Goal: Information Seeking & Learning: Learn about a topic

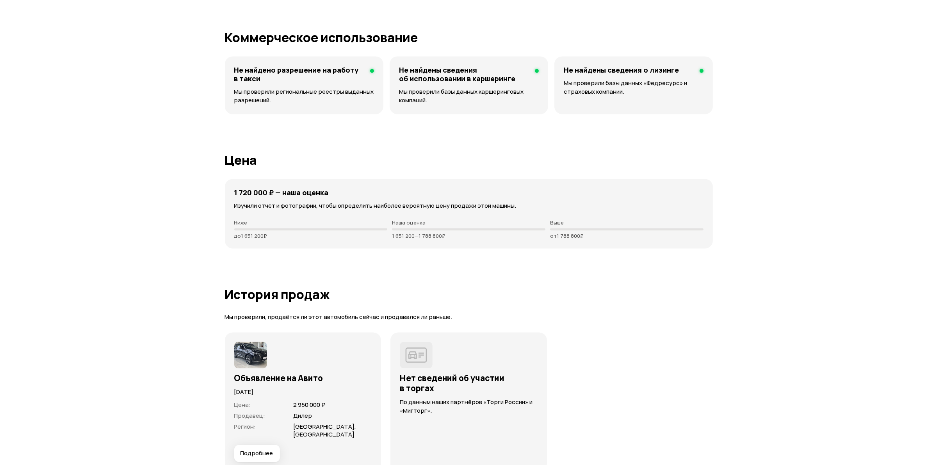
scroll to position [2050, 0]
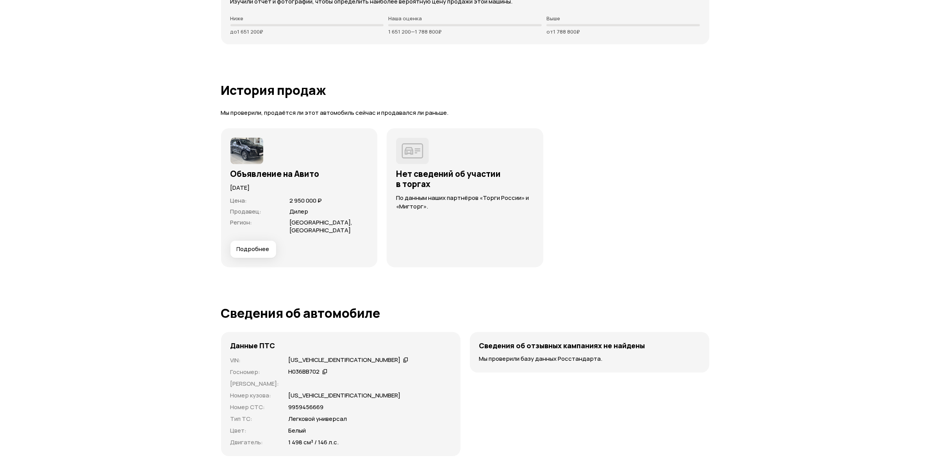
click at [264, 245] on span "Подробнее" at bounding box center [253, 249] width 33 height 8
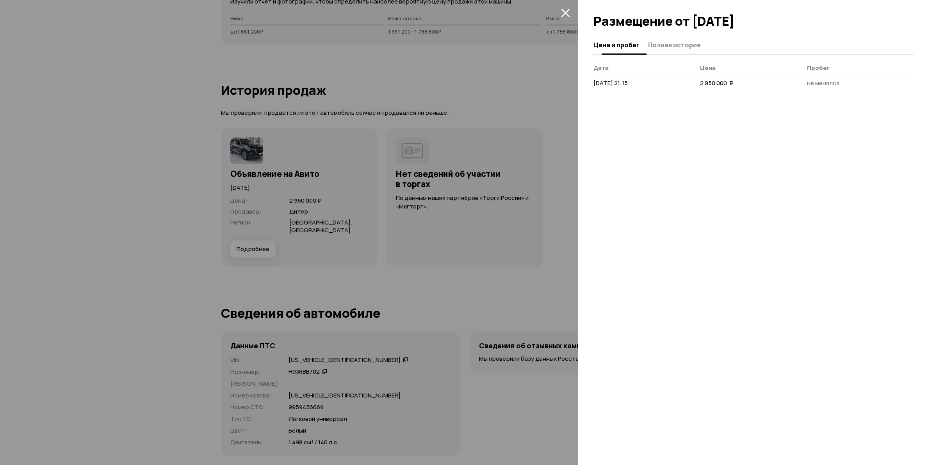
click at [685, 38] on button "Полная история" at bounding box center [673, 44] width 55 height 15
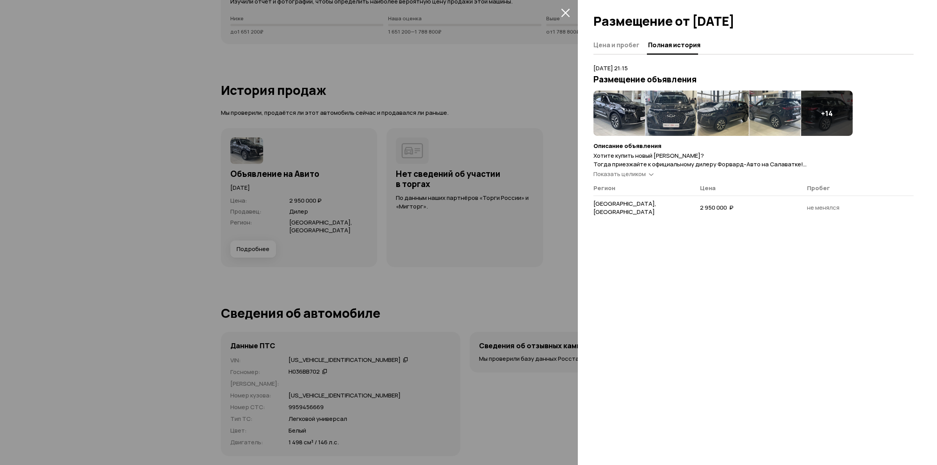
click at [633, 178] on div "Показать целиком" at bounding box center [620, 174] width 52 height 8
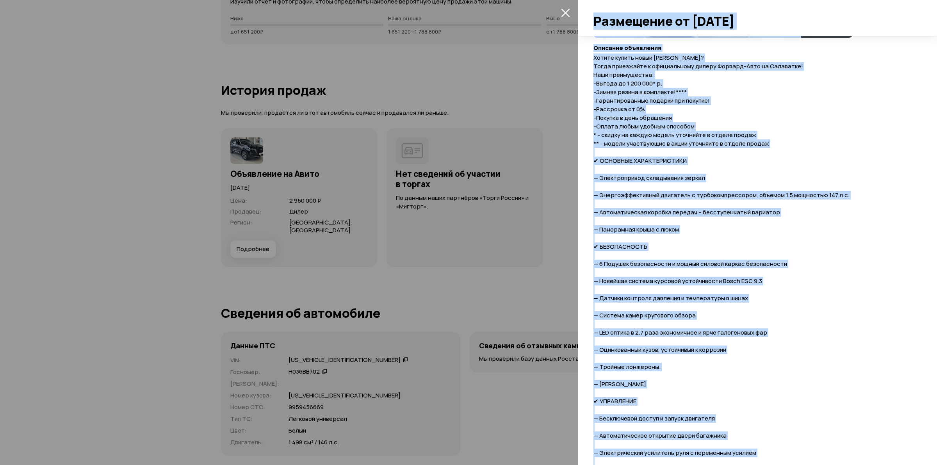
scroll to position [0, 0]
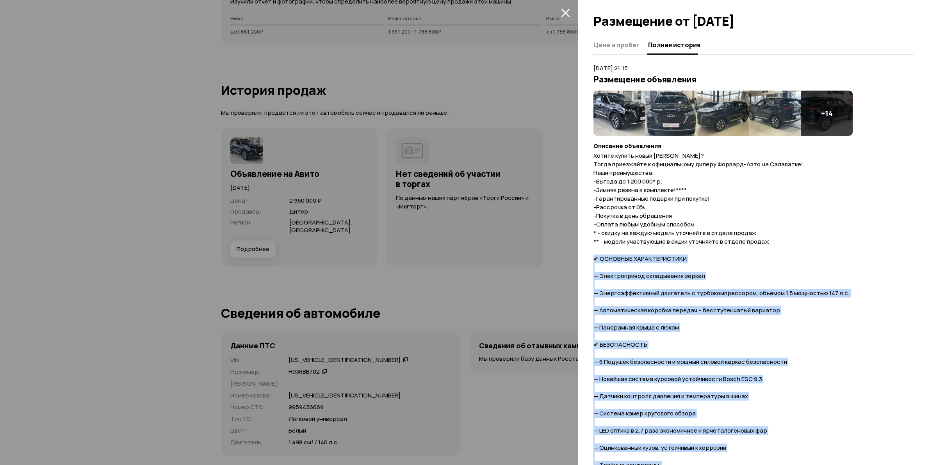
drag, startPoint x: 805, startPoint y: 401, endPoint x: 590, endPoint y: 255, distance: 260.8
click at [590, 255] on div "Цена и пробег Полная история 11 марта 2024 г. 21:15 Размещение объявления + 14 …" at bounding box center [757, 250] width 359 height 429
copy span "✔ ОСНОВНЫЕ ХАРАКТЕРИСТИКИ — Электропривод складывания зеркал — Энергоэффективны…"
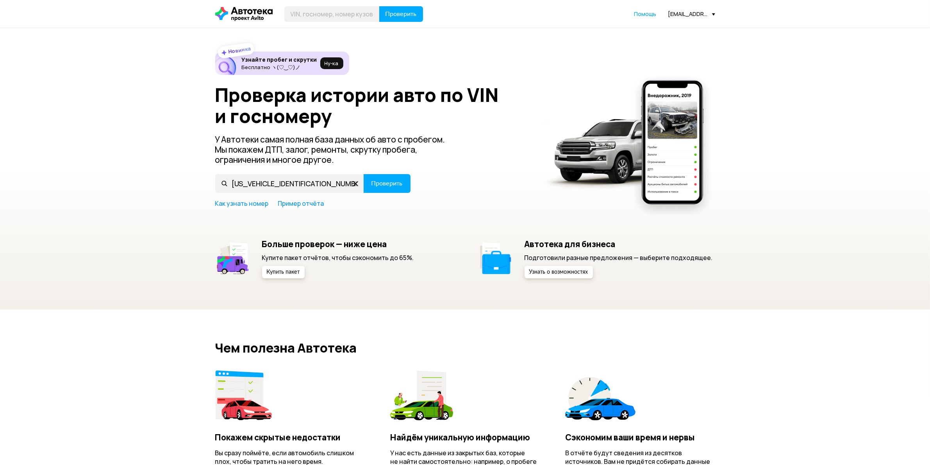
type input "[US_VEHICLE_IDENTIFICATION_NUMBER]"
click at [373, 182] on span "Проверить" at bounding box center [386, 183] width 31 height 6
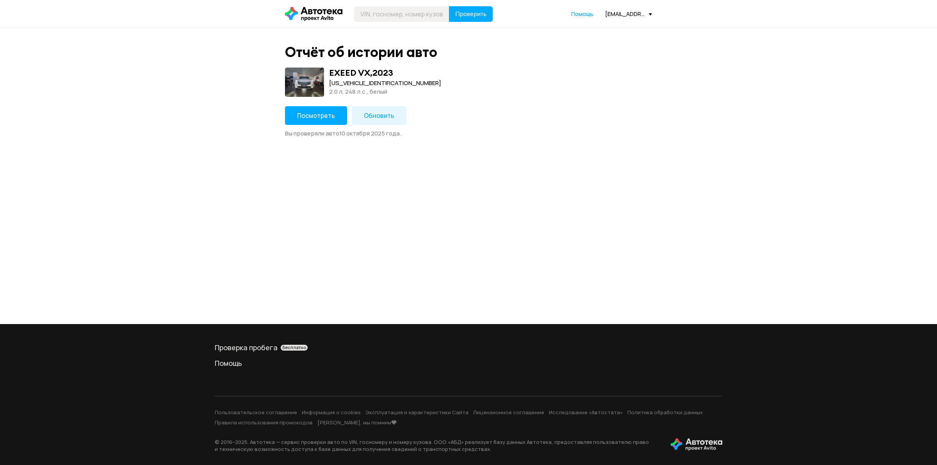
click at [328, 113] on span "Посмотреть" at bounding box center [316, 115] width 38 height 9
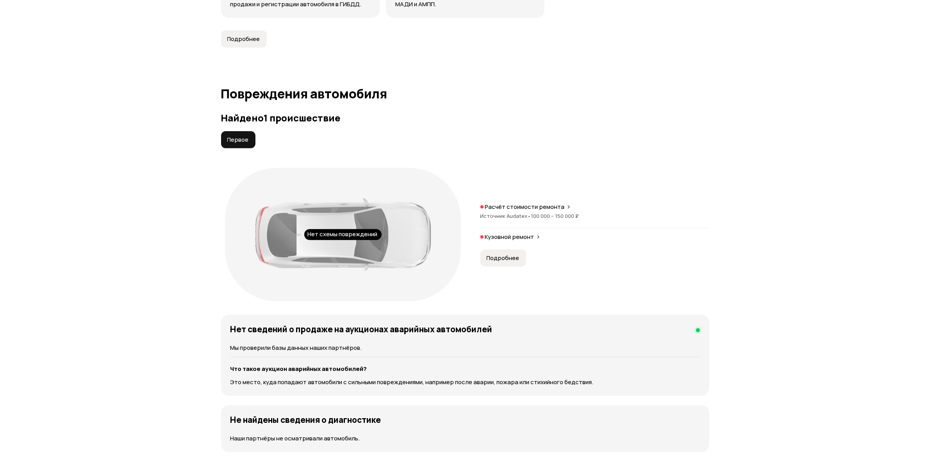
scroll to position [846, 0]
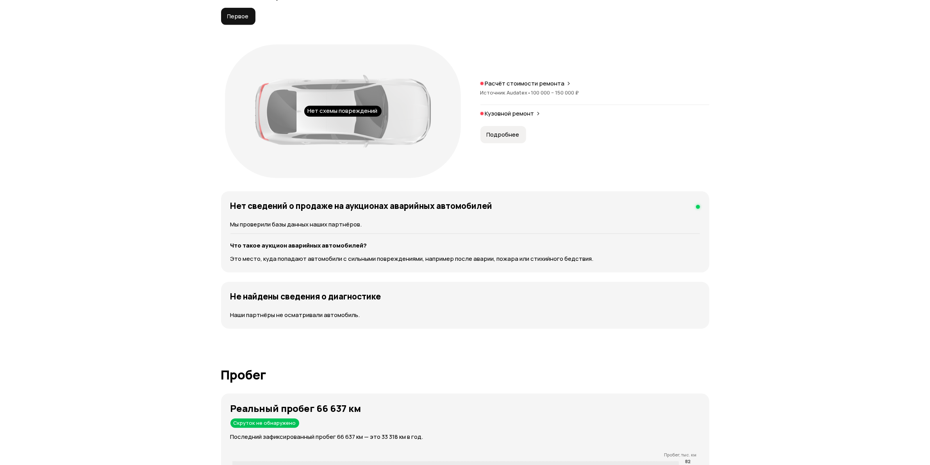
click at [511, 137] on span "Подробнее" at bounding box center [503, 135] width 33 height 8
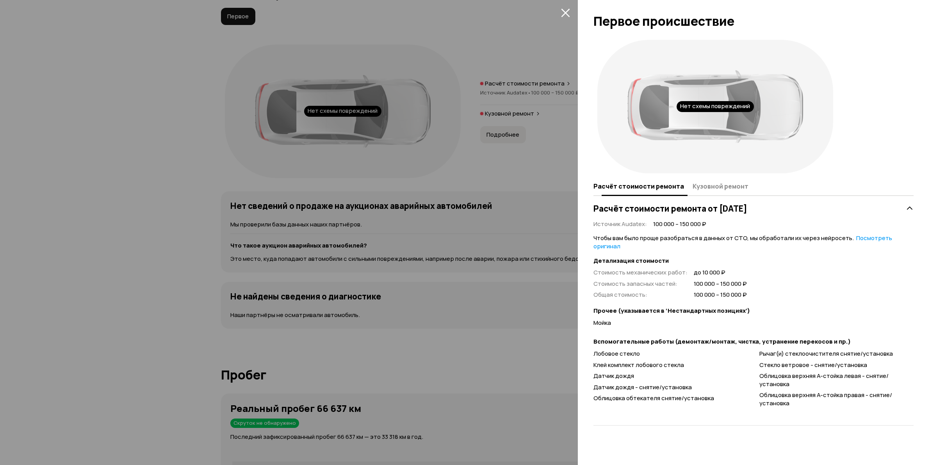
click at [709, 189] on span "Кузовной ремонт" at bounding box center [721, 186] width 56 height 8
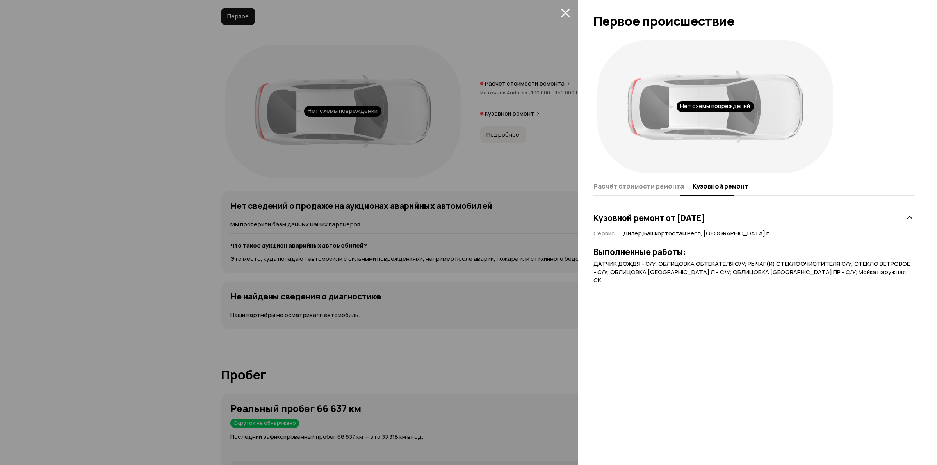
click at [651, 192] on button "Расчёт стоимости ремонта" at bounding box center [642, 185] width 97 height 15
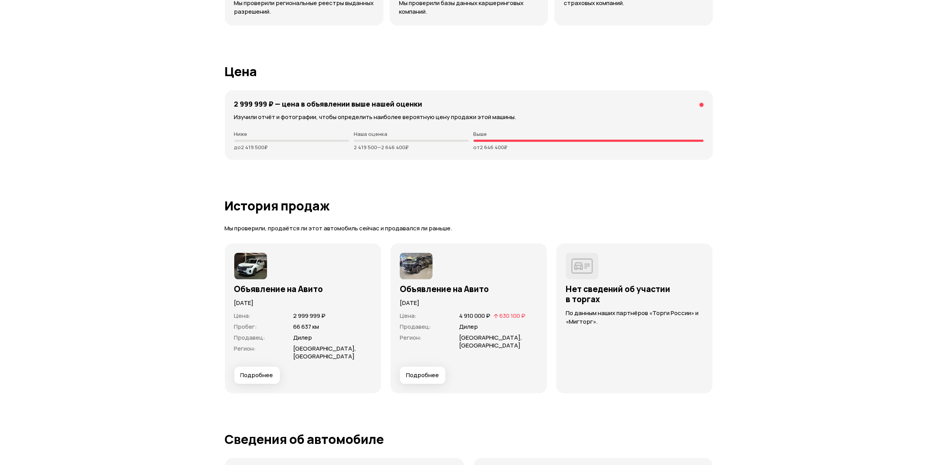
scroll to position [1985, 0]
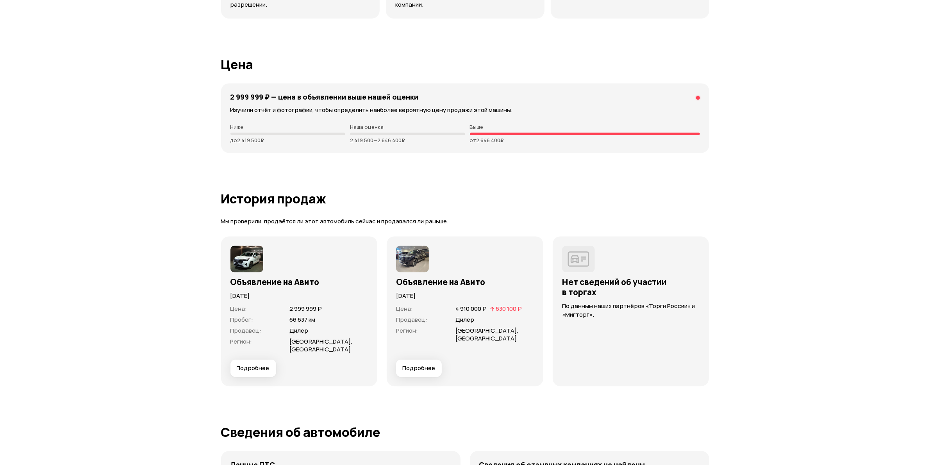
click at [263, 364] on span "Подробнее" at bounding box center [253, 368] width 33 height 8
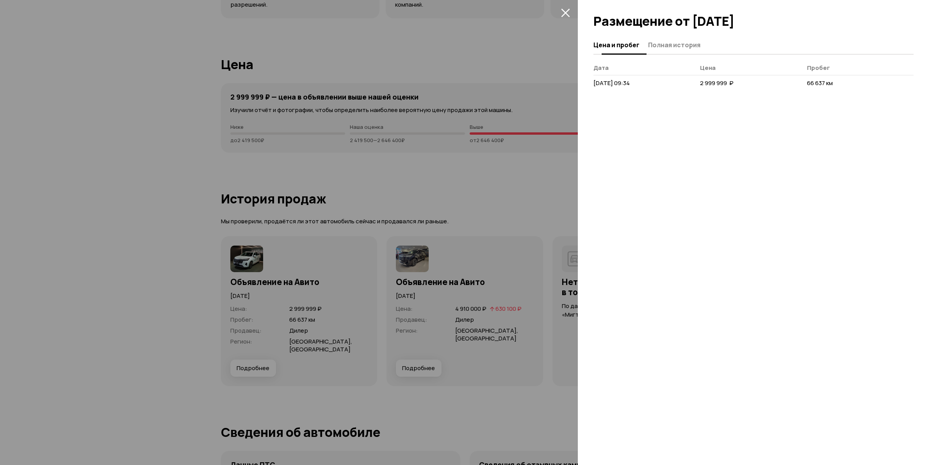
click at [686, 47] on span "Полная история" at bounding box center [674, 45] width 52 height 8
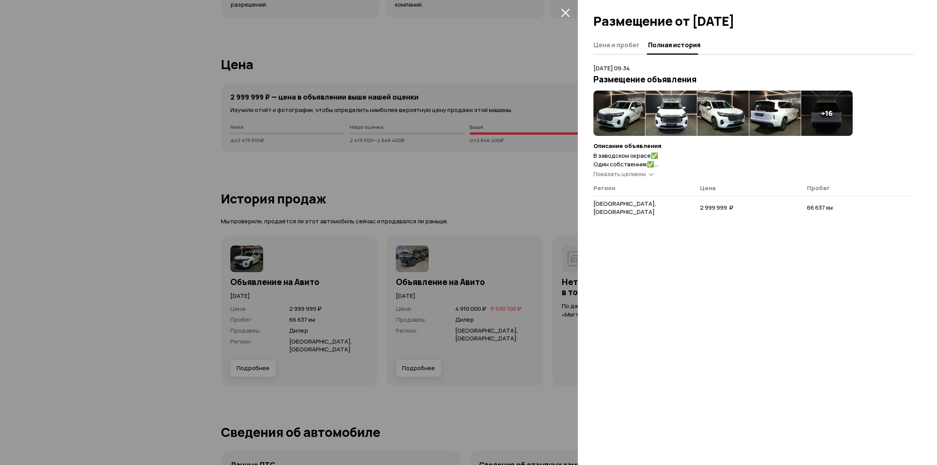
click at [631, 171] on span "Показать целиком" at bounding box center [620, 174] width 52 height 8
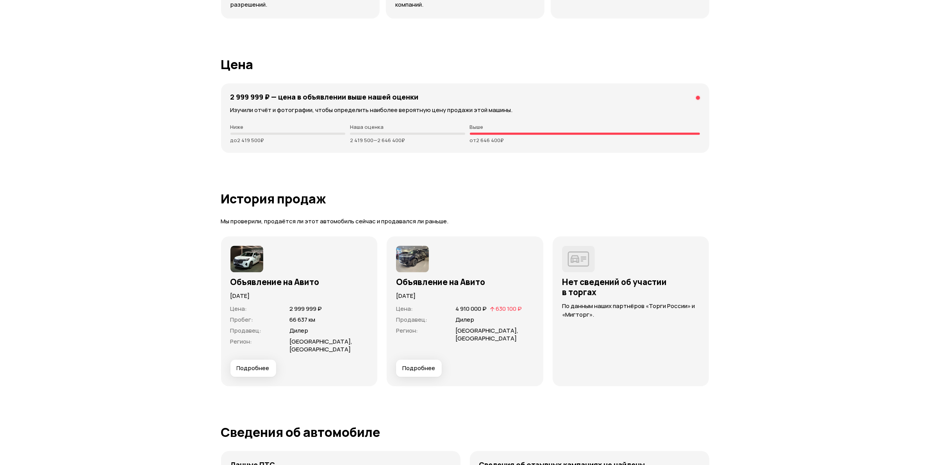
click at [412, 364] on button "Подробнее" at bounding box center [419, 368] width 46 height 17
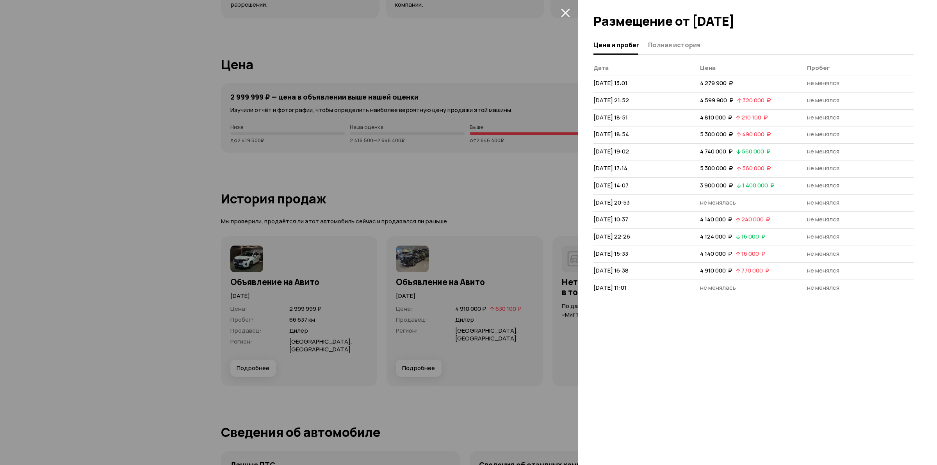
click at [666, 35] on div at bounding box center [757, 18] width 359 height 36
click at [665, 41] on span "Полная история" at bounding box center [674, 45] width 52 height 8
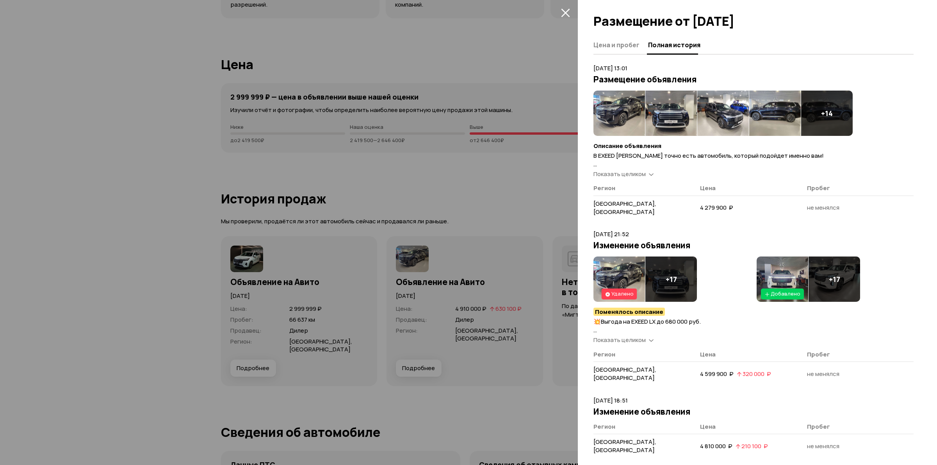
click at [625, 175] on span "Показать целиком" at bounding box center [620, 174] width 52 height 8
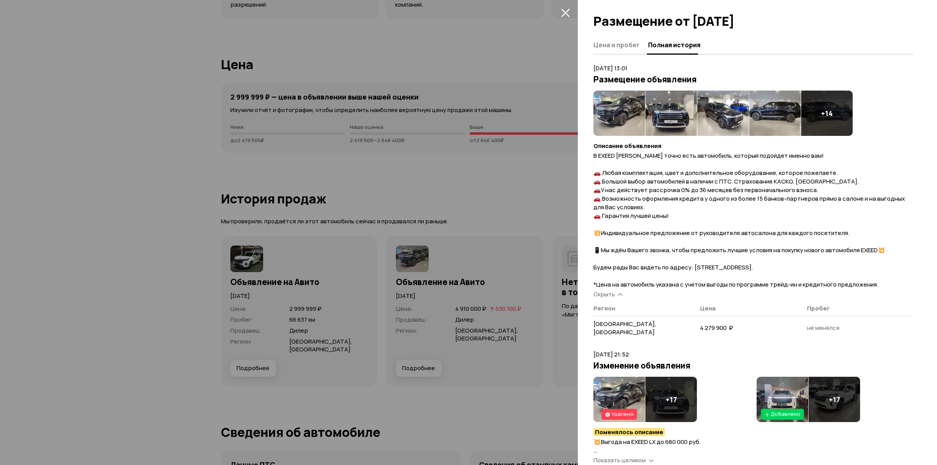
click at [502, 232] on div at bounding box center [468, 232] width 937 height 465
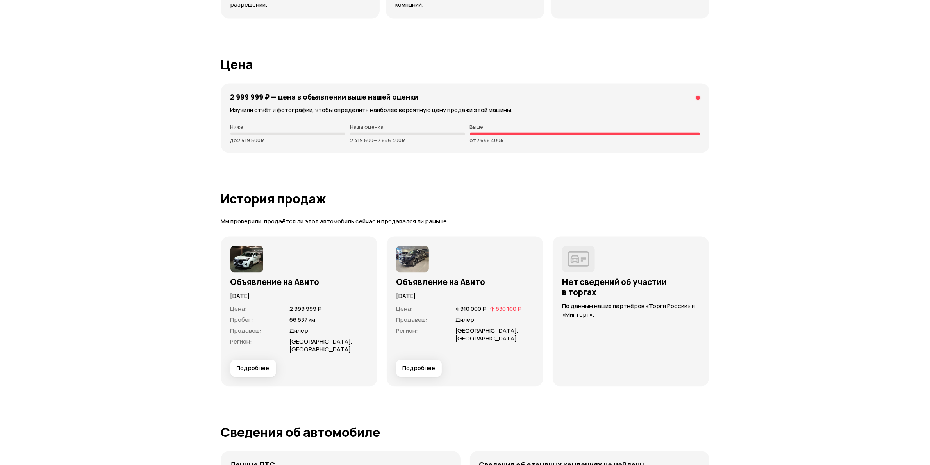
click at [268, 364] on span "Подробнее" at bounding box center [253, 368] width 33 height 8
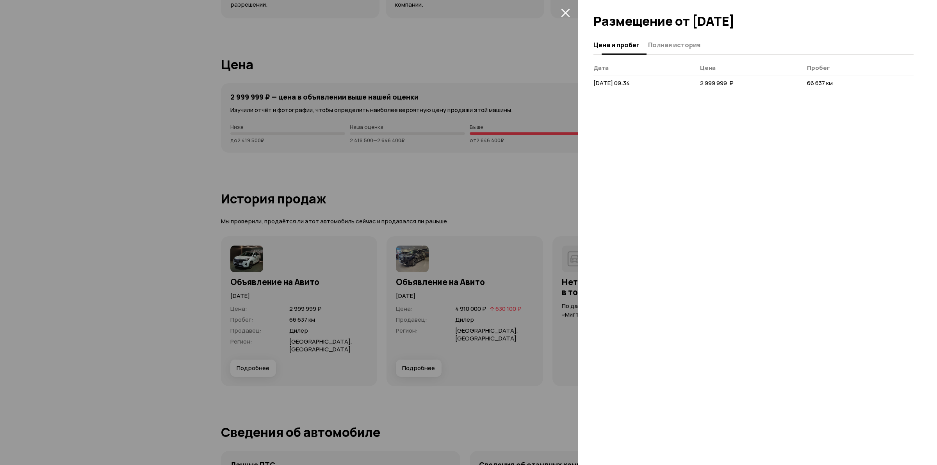
click at [658, 45] on span "Полная история" at bounding box center [674, 45] width 52 height 8
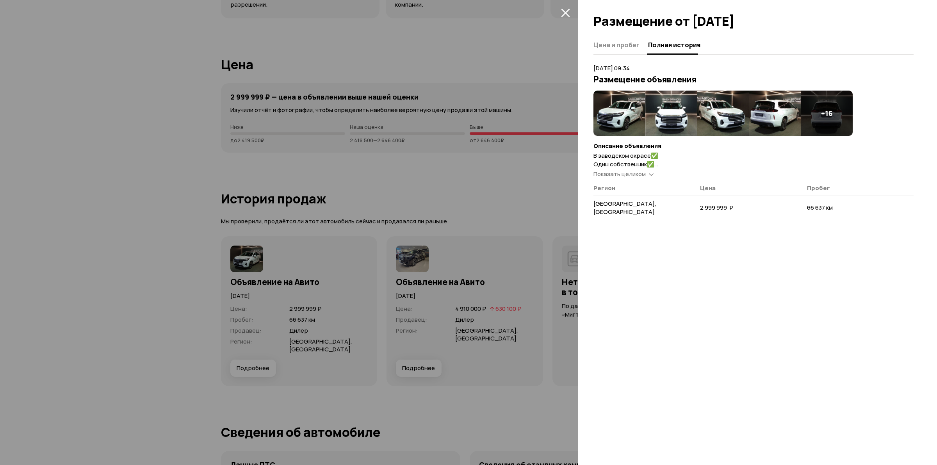
click at [620, 171] on span "Показать целиком" at bounding box center [620, 174] width 52 height 8
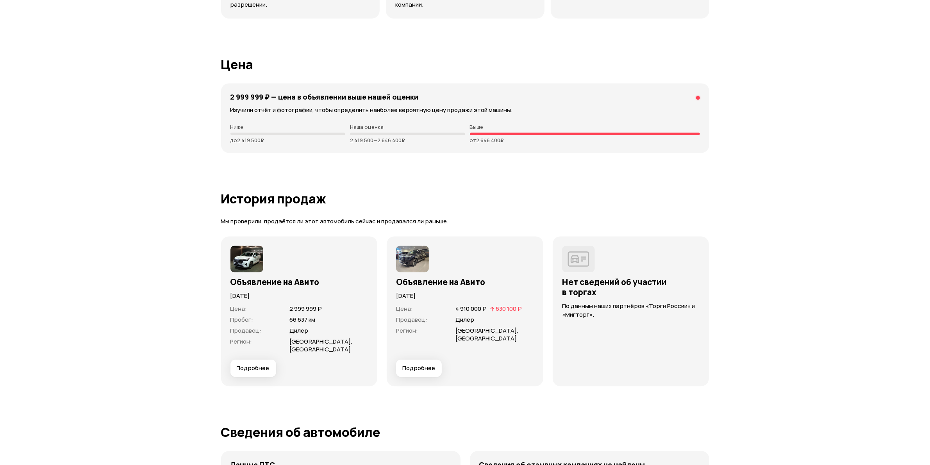
click at [422, 364] on span "Подробнее" at bounding box center [418, 368] width 33 height 8
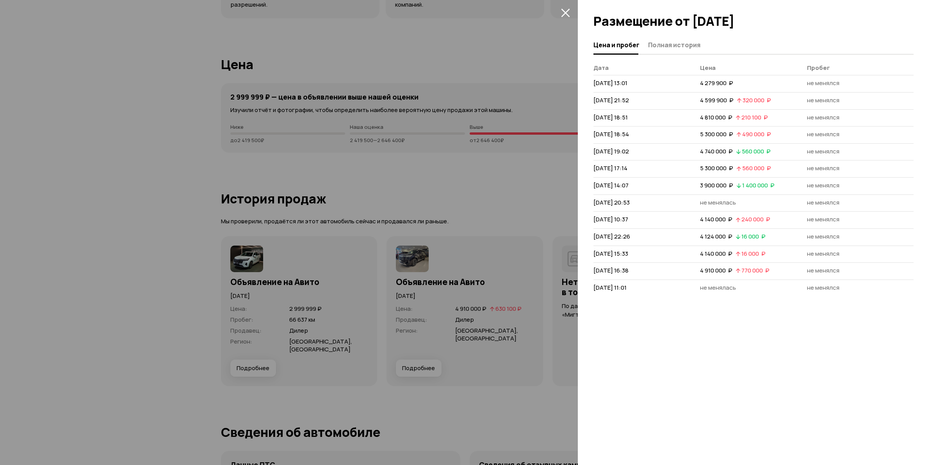
click at [685, 55] on div "Цена и пробег Полная история [PERSON_NAME] [DATE] 13:01 4 279 900  ₽ не менялся…" at bounding box center [757, 250] width 359 height 429
click at [686, 50] on button "Полная история" at bounding box center [673, 44] width 55 height 15
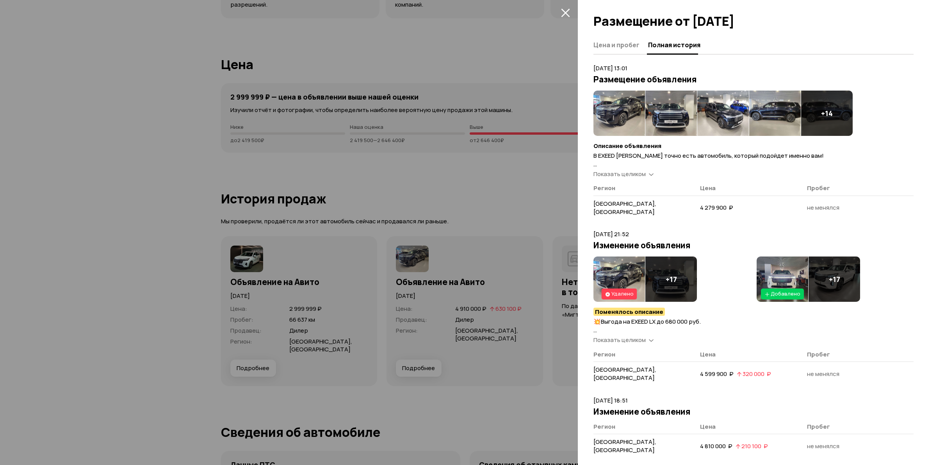
click at [624, 176] on span "Показать целиком" at bounding box center [620, 174] width 52 height 8
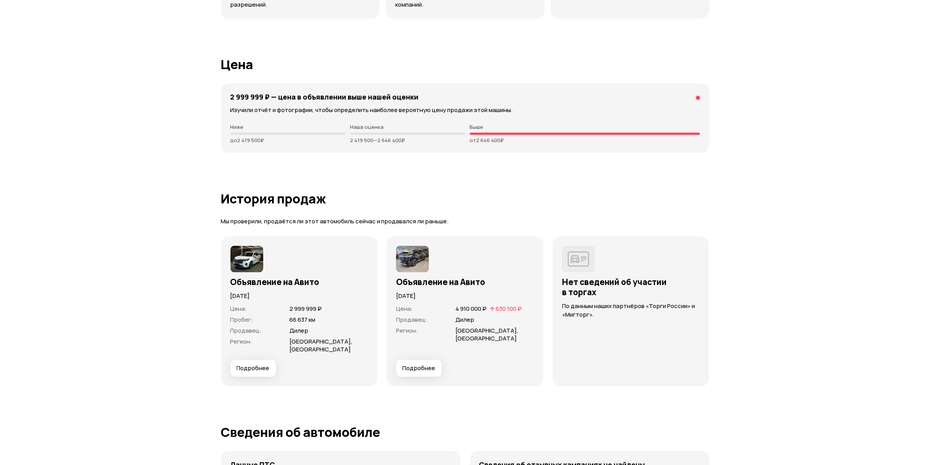
click at [266, 366] on button "Подробнее" at bounding box center [253, 368] width 46 height 17
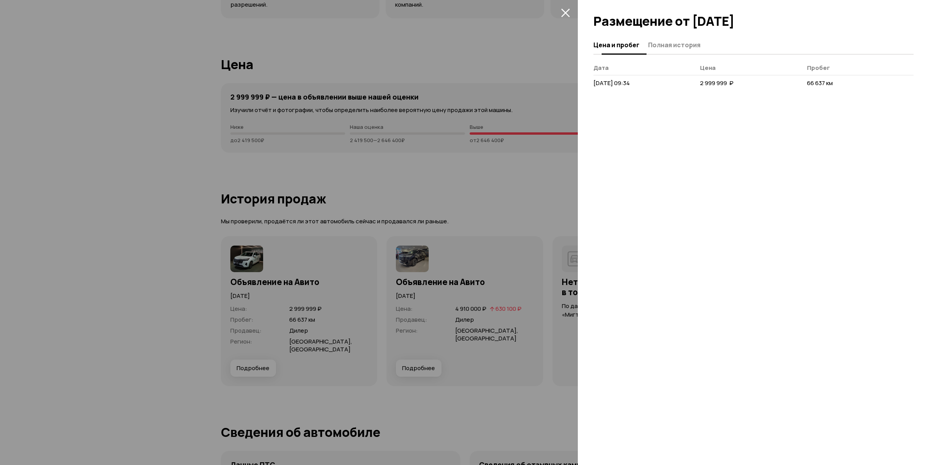
click at [672, 42] on span "Полная история" at bounding box center [674, 45] width 52 height 8
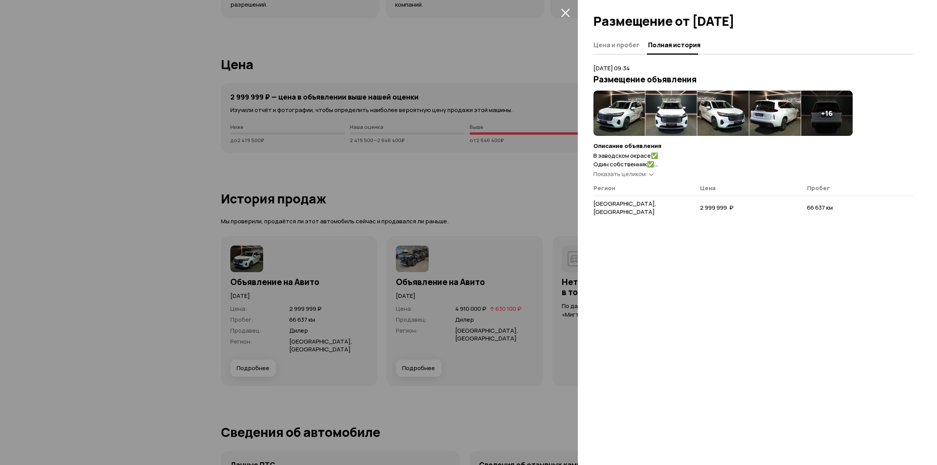
click at [632, 170] on span "Показать целиком" at bounding box center [620, 174] width 52 height 8
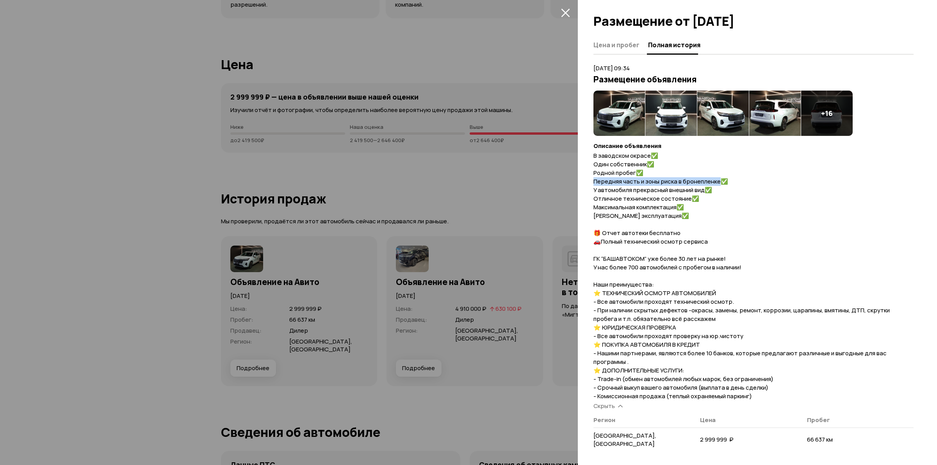
drag, startPoint x: 719, startPoint y: 178, endPoint x: 593, endPoint y: 180, distance: 126.5
click at [593, 180] on div "Цена и пробег Полная история [DATE] 09:34 Размещение объявления + 16 Описание о…" at bounding box center [757, 250] width 359 height 429
copy span "Передняя часть и зоны риска в бронепленке"
